Goal: Transaction & Acquisition: Purchase product/service

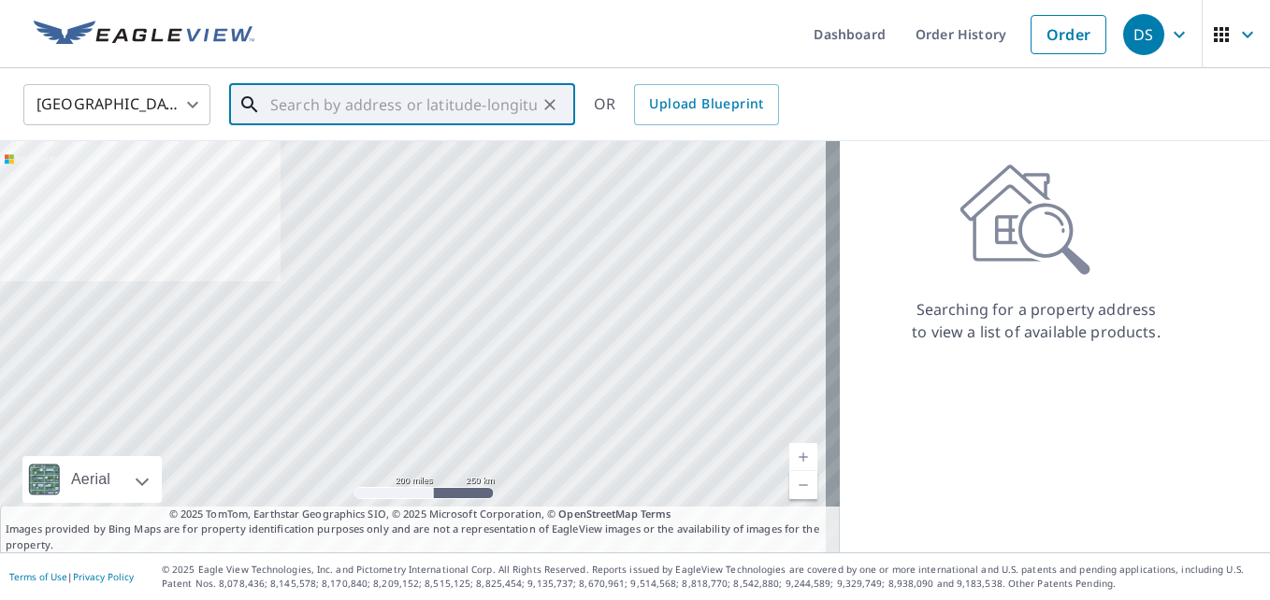
click at [370, 108] on input "text" at bounding box center [403, 105] width 267 height 52
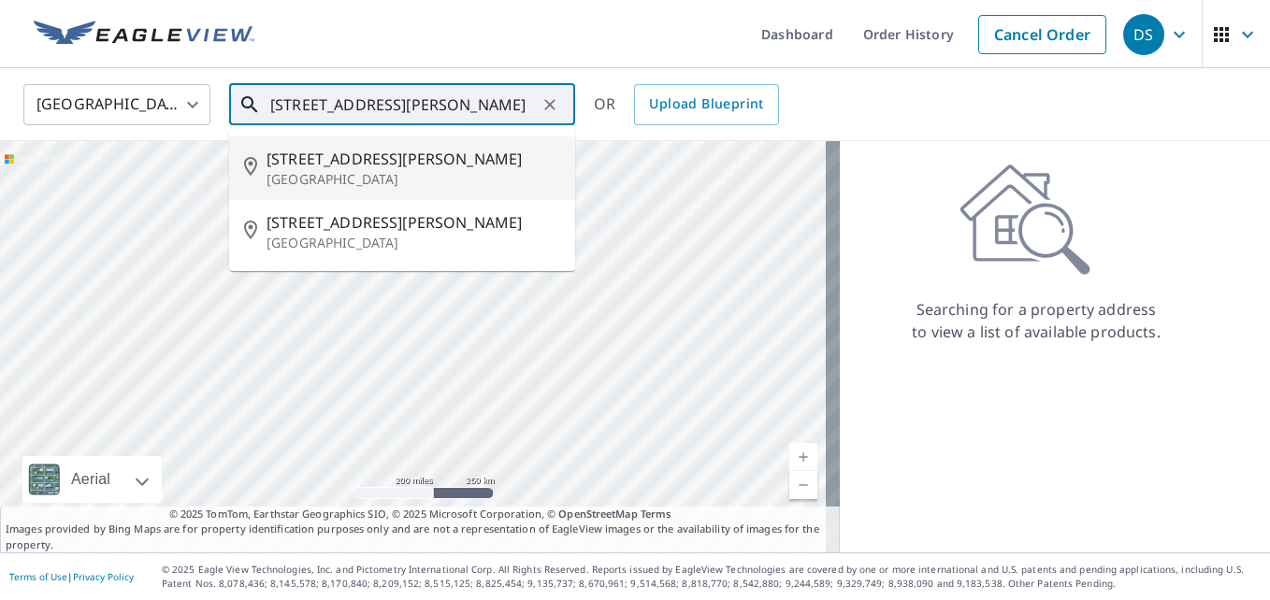
click at [395, 163] on span "[STREET_ADDRESS][PERSON_NAME]" at bounding box center [414, 159] width 294 height 22
type input "[STREET_ADDRESS][PERSON_NAME]"
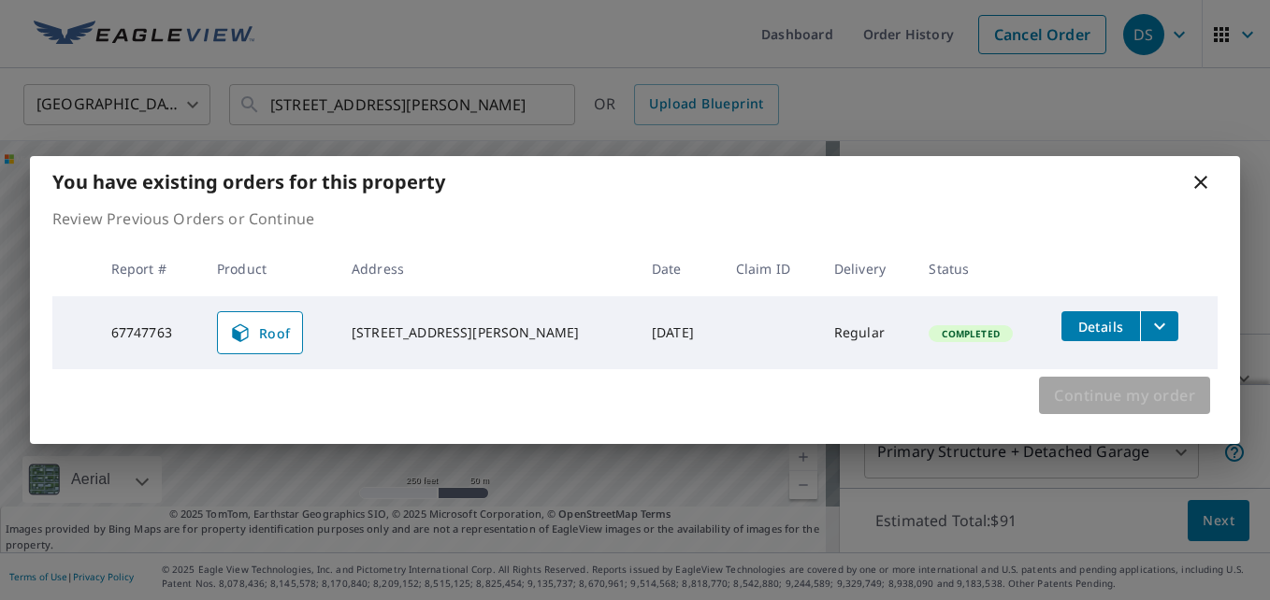
click at [1131, 397] on span "Continue my order" at bounding box center [1124, 396] width 141 height 26
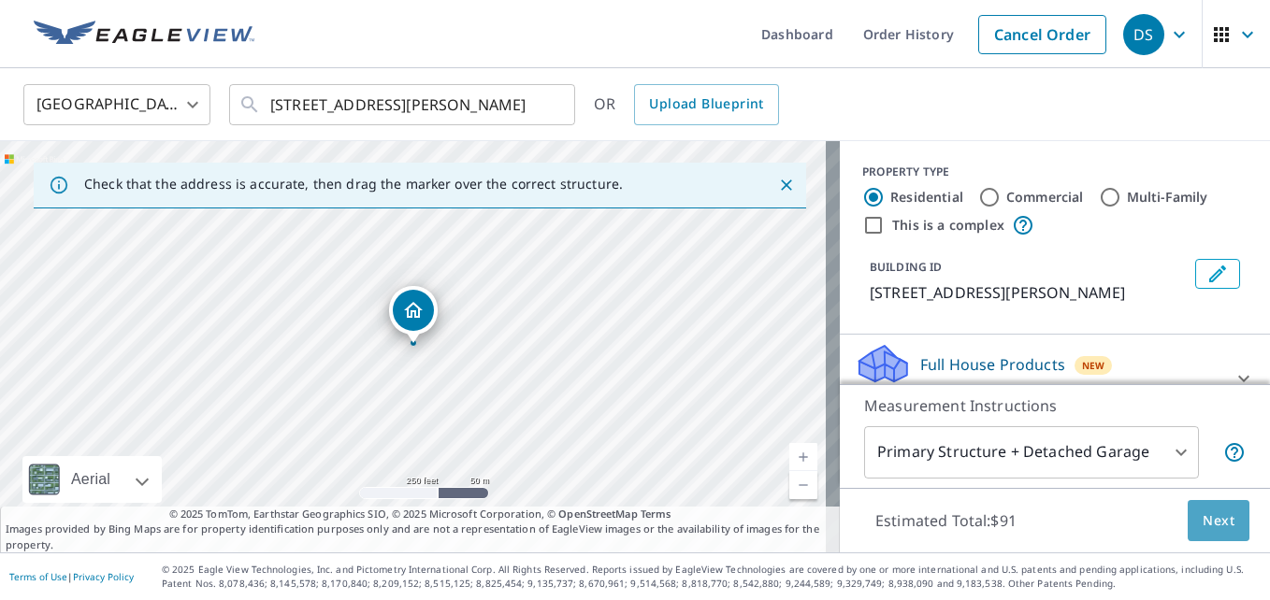
click at [1203, 517] on span "Next" at bounding box center [1219, 521] width 32 height 23
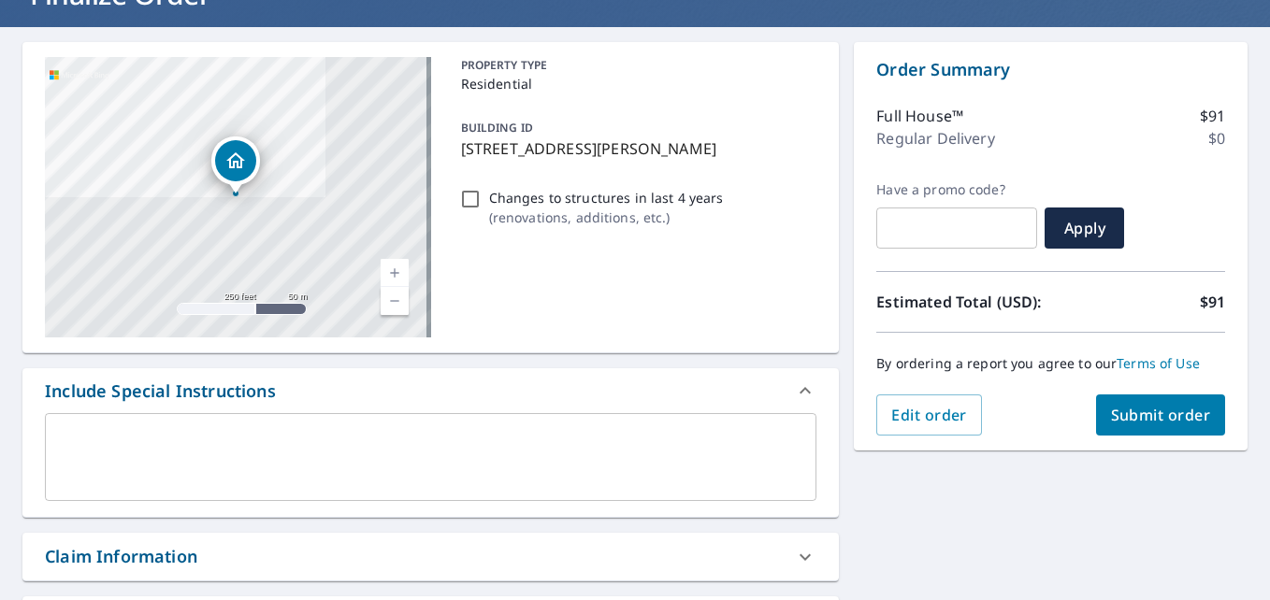
scroll to position [187, 0]
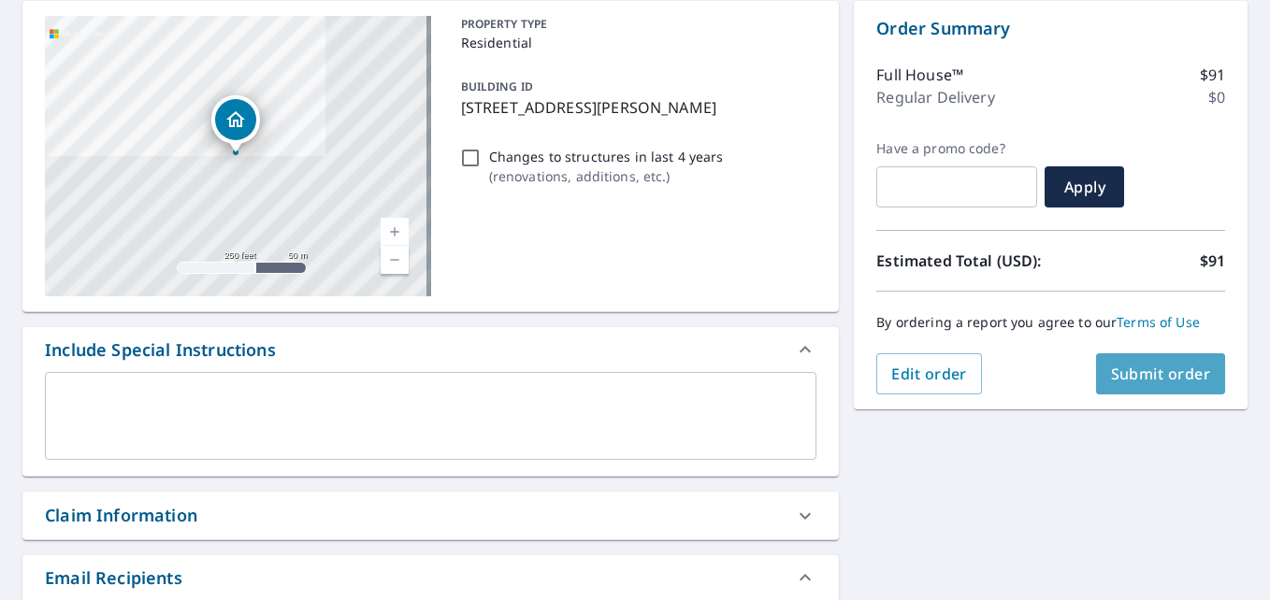
click at [1111, 363] on button "Submit order" at bounding box center [1161, 374] width 130 height 41
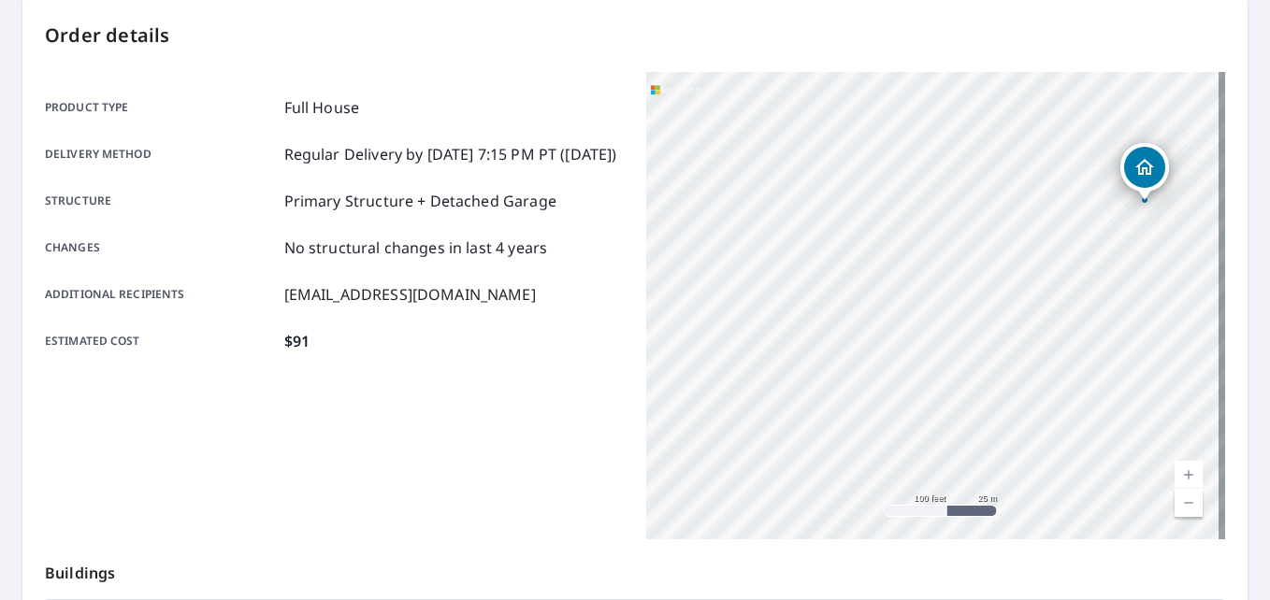
scroll to position [220, 0]
